Goal: Task Accomplishment & Management: Complete application form

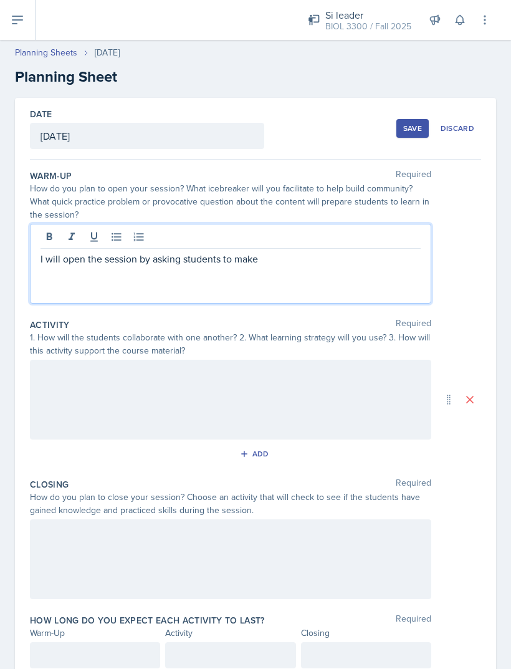
click at [376, 251] on p "I will open the session by asking students to make" at bounding box center [231, 258] width 380 height 15
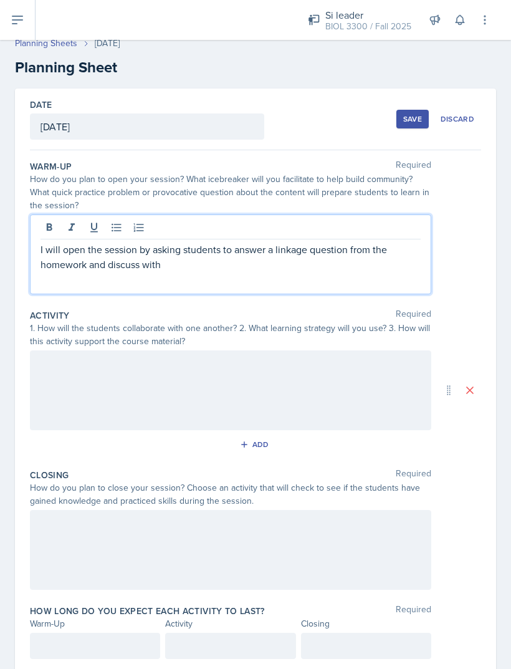
click at [289, 304] on div "Activity Required 1. How will the students collaborate with one another? 2. Wha…" at bounding box center [255, 384] width 451 height 160
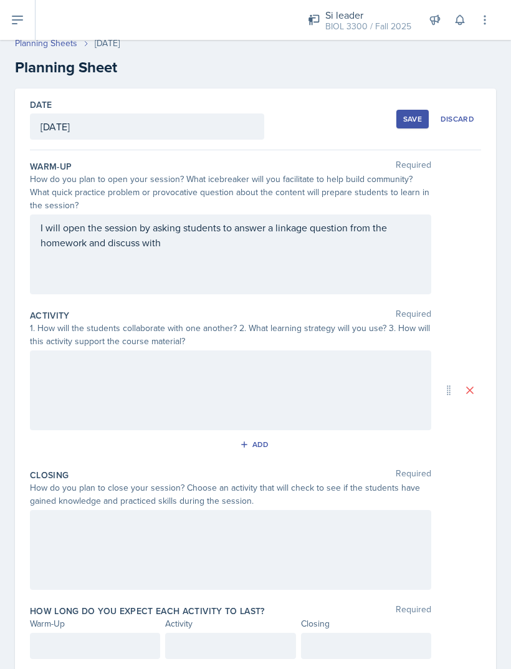
click at [323, 231] on div "I will open the session by asking students to answer a linkage question from th…" at bounding box center [230, 254] width 401 height 80
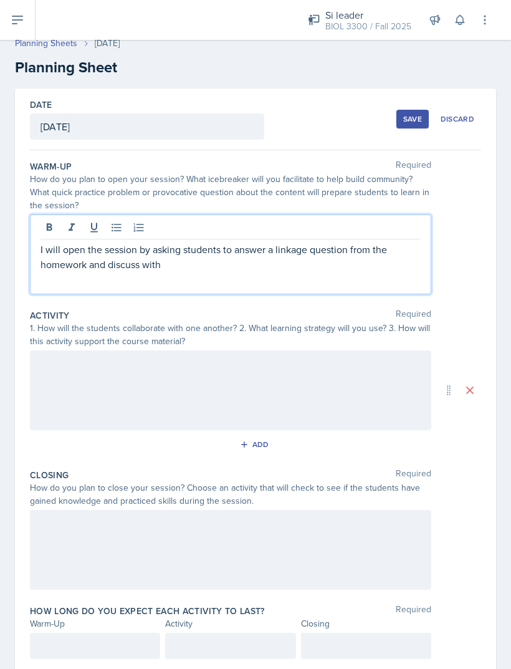
click at [332, 242] on p "I will open the session by asking students to answer a linkage question from th…" at bounding box center [231, 257] width 380 height 30
click at [321, 242] on p "I will open the session by asking students to answer a linkage question from th…" at bounding box center [231, 257] width 380 height 30
click at [335, 350] on div at bounding box center [230, 390] width 401 height 80
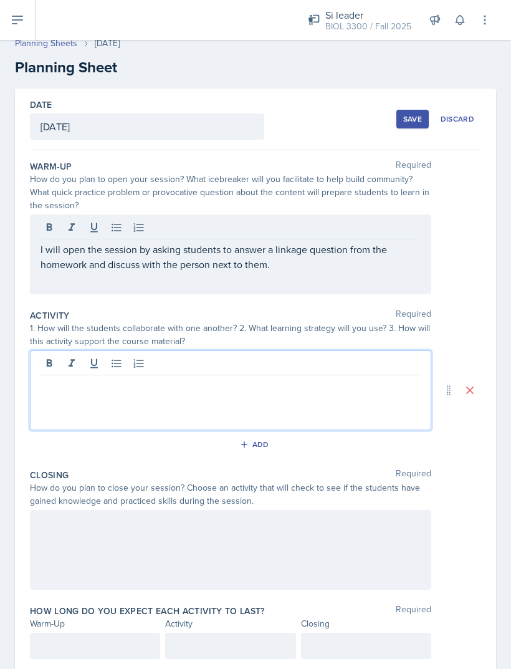
click at [343, 378] on p at bounding box center [231, 385] width 380 height 15
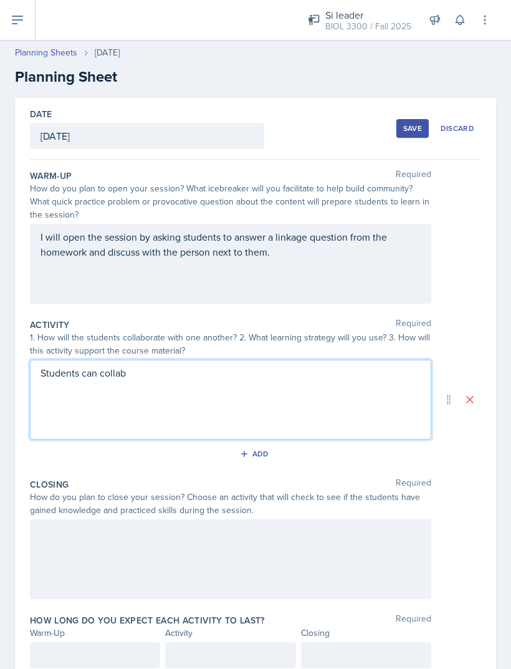
scroll to position [0, 0]
click at [240, 375] on div "Students can collab" at bounding box center [230, 400] width 401 height 80
click at [371, 387] on p "Students can collab" at bounding box center [231, 394] width 380 height 15
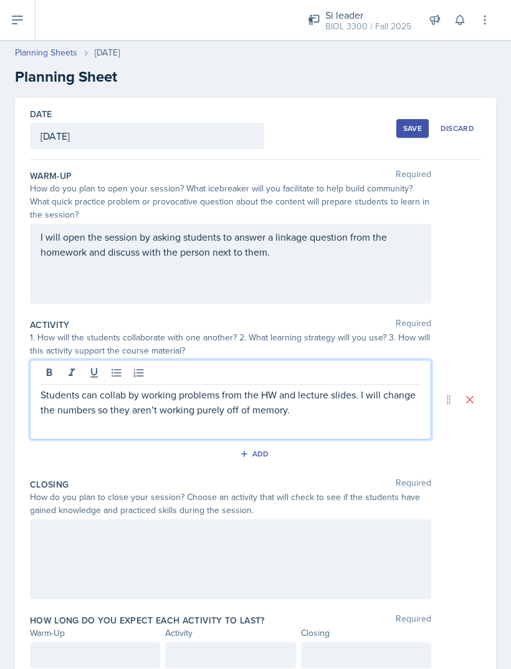
click at [297, 519] on div at bounding box center [230, 559] width 401 height 80
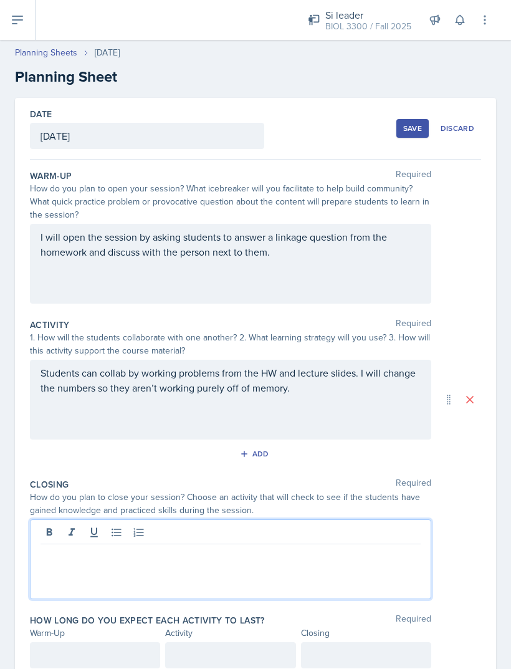
click at [252, 534] on div at bounding box center [230, 559] width 401 height 80
click at [287, 535] on div at bounding box center [230, 559] width 401 height 80
click at [304, 535] on div at bounding box center [230, 559] width 401 height 80
click at [314, 547] on p at bounding box center [231, 554] width 380 height 15
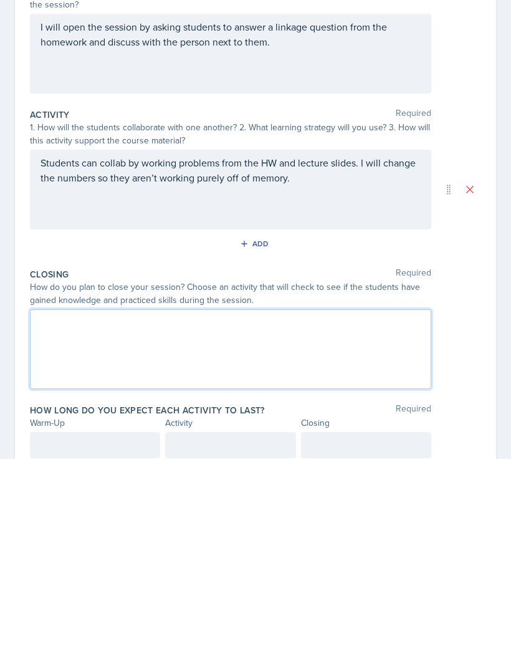
click at [16, 288] on div "Date [DATE] [DATE] 31 1 2 3 4 5 6 7 8 9 10 11 12 13 14 15 16 17 18 19 20 21 22 …" at bounding box center [255, 393] width 481 height 590
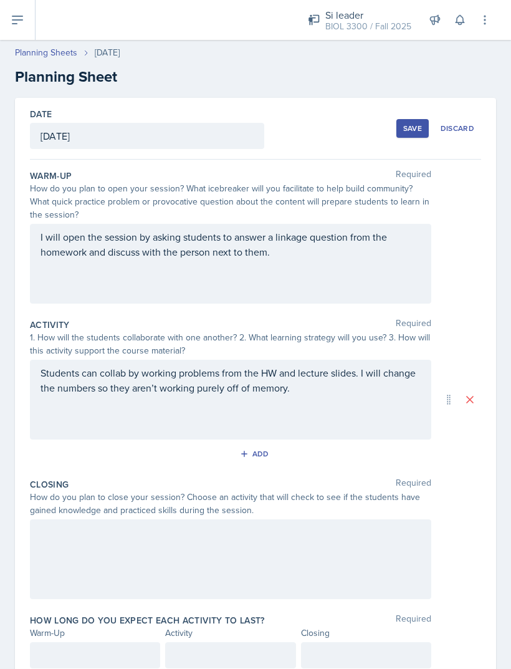
click at [355, 544] on div at bounding box center [230, 559] width 401 height 80
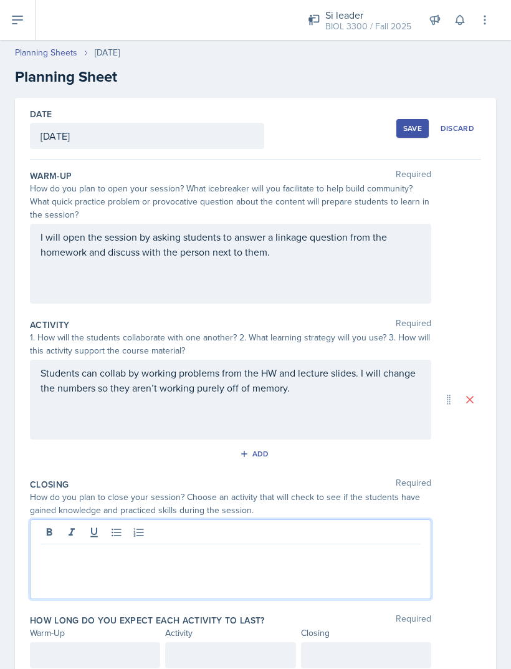
click at [363, 530] on div at bounding box center [230, 559] width 401 height 80
click at [355, 534] on div at bounding box center [230, 559] width 401 height 80
click at [355, 491] on div "How do you plan to close your session? Choose an activity that will check to se…" at bounding box center [230, 504] width 401 height 26
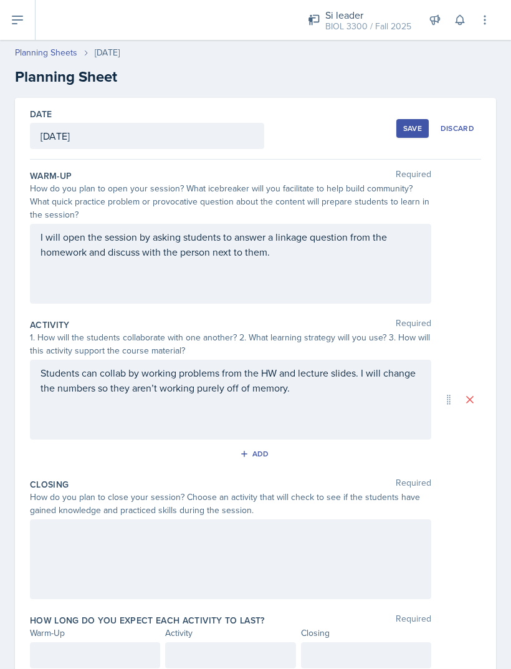
click at [336, 522] on div at bounding box center [230, 559] width 401 height 80
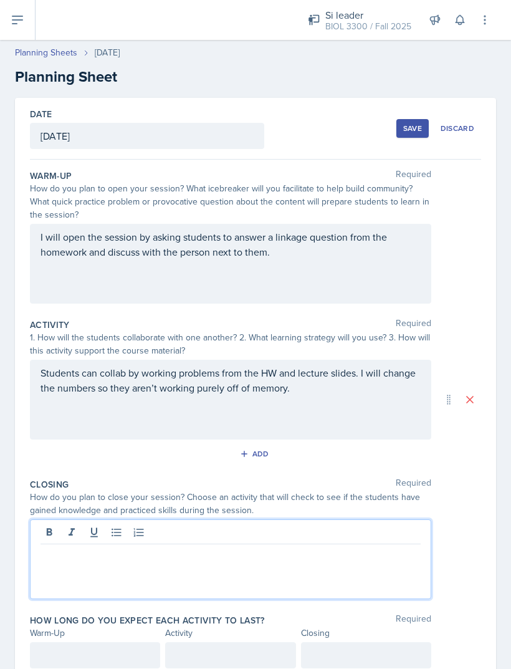
click at [330, 547] on p at bounding box center [231, 554] width 380 height 15
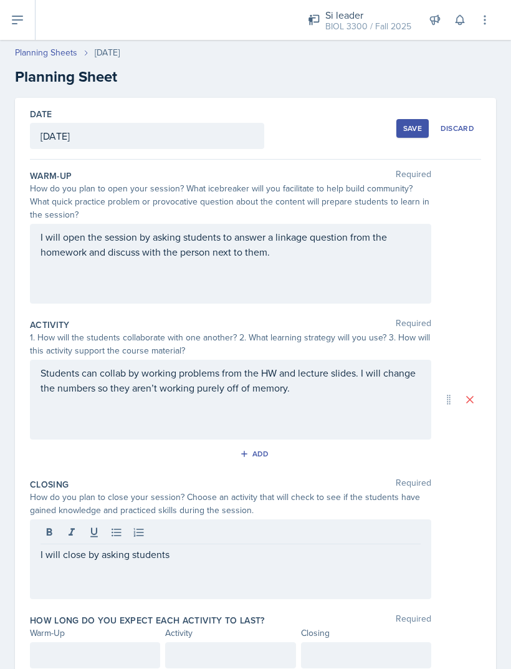
click at [67, 626] on div "Warm-Up" at bounding box center [95, 632] width 130 height 13
click at [64, 642] on div at bounding box center [95, 655] width 130 height 26
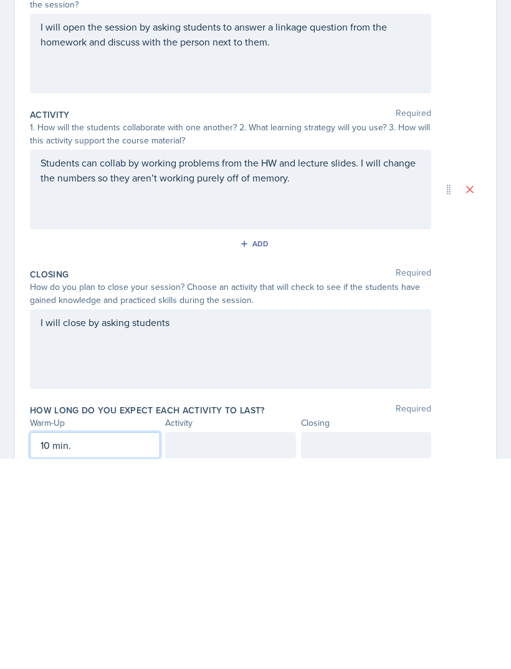
click at [217, 642] on div at bounding box center [230, 655] width 130 height 26
click at [399, 642] on div at bounding box center [366, 655] width 130 height 26
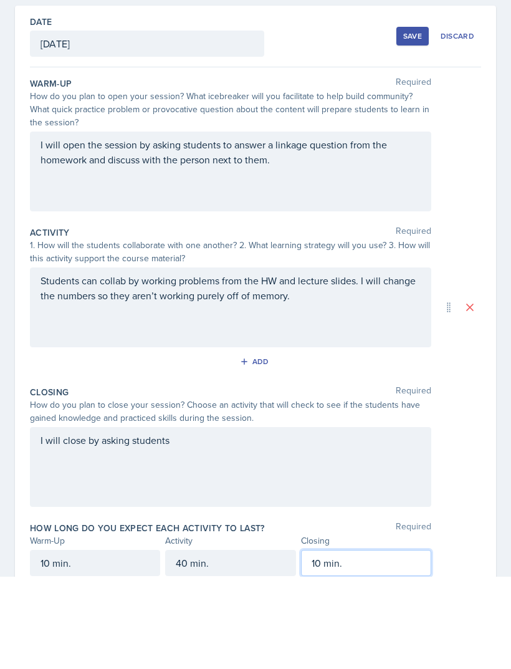
click at [376, 519] on div "I will close by asking students" at bounding box center [230, 559] width 401 height 80
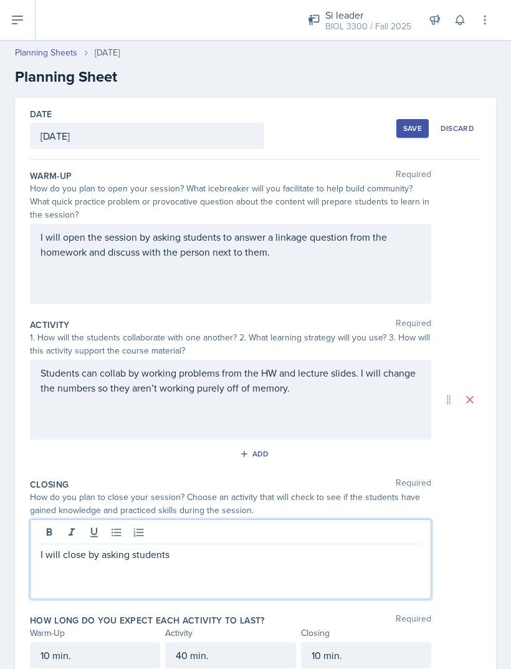
click at [335, 547] on p "I will close by asking students" at bounding box center [231, 554] width 380 height 15
click at [369, 395] on p "Students can collab by working problems from the HW and lecture slides. I will …" at bounding box center [231, 380] width 380 height 30
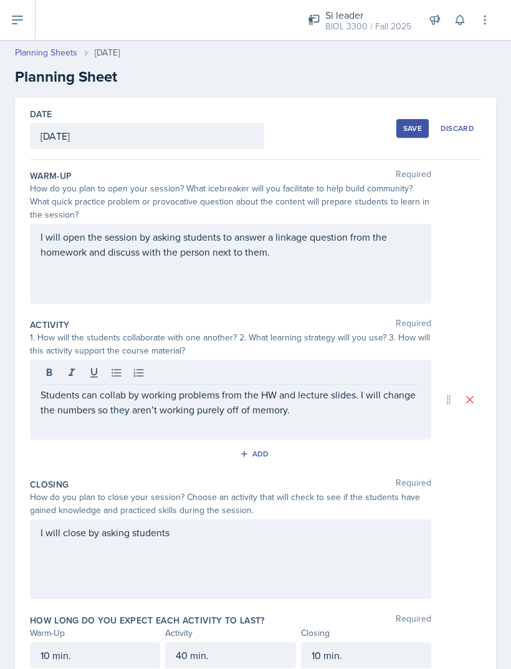
click at [326, 564] on div "I will close by asking students" at bounding box center [230, 559] width 401 height 80
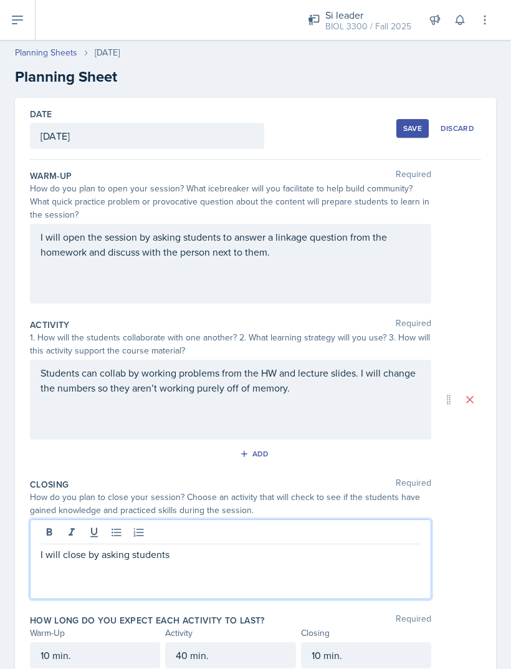
click at [321, 551] on p "I will close by asking students" at bounding box center [231, 554] width 380 height 15
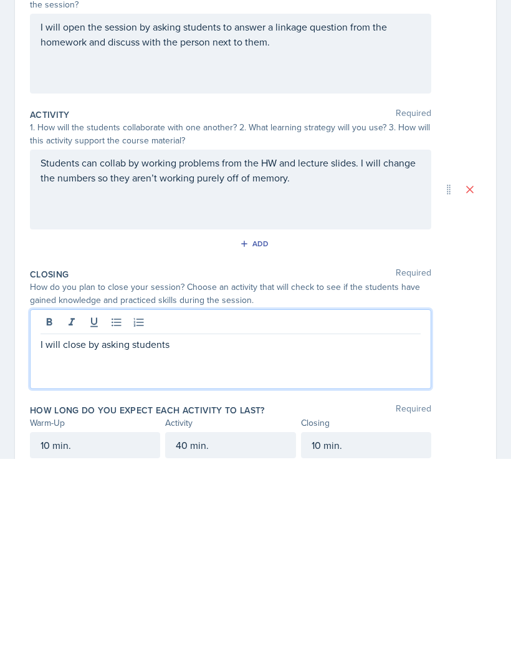
click at [410, 547] on p "I will close by asking students" at bounding box center [231, 554] width 380 height 15
